Goal: Task Accomplishment & Management: Use online tool/utility

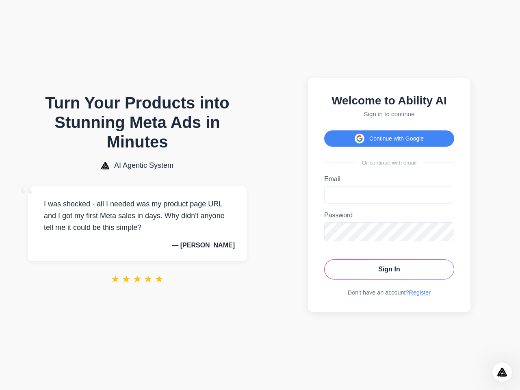
click at [389, 136] on button "Continue with Google" at bounding box center [389, 138] width 130 height 16
click at [502, 372] on icon "Open Intercom Messenger" at bounding box center [502, 372] width 13 height 13
